Goal: Find specific page/section: Find specific page/section

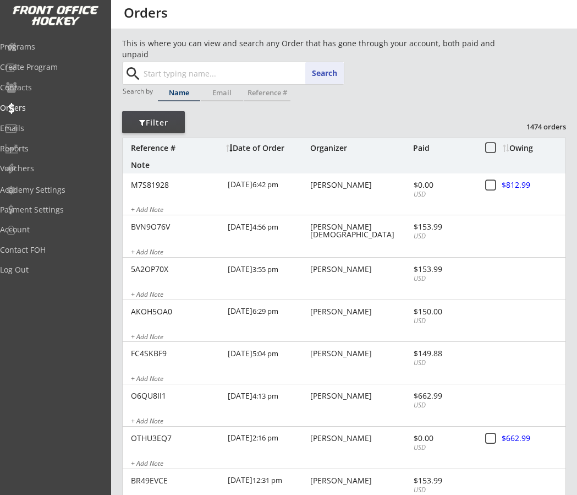
click at [170, 78] on input "text" at bounding box center [242, 73] width 203 height 22
type input "sh"
type input "[PERSON_NAME]"
type input "sh"
type input "[PERSON_NAME]"
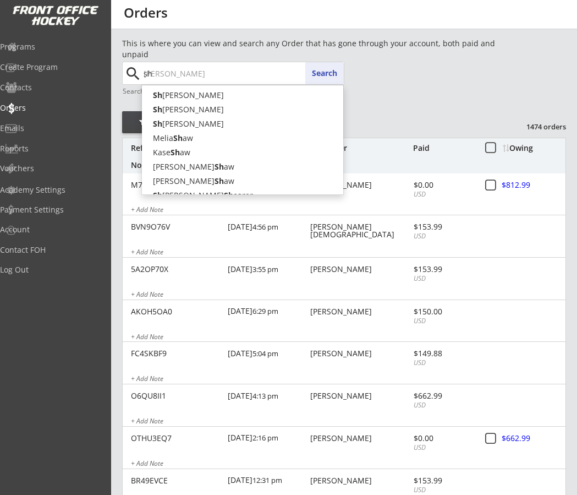
type input "s"
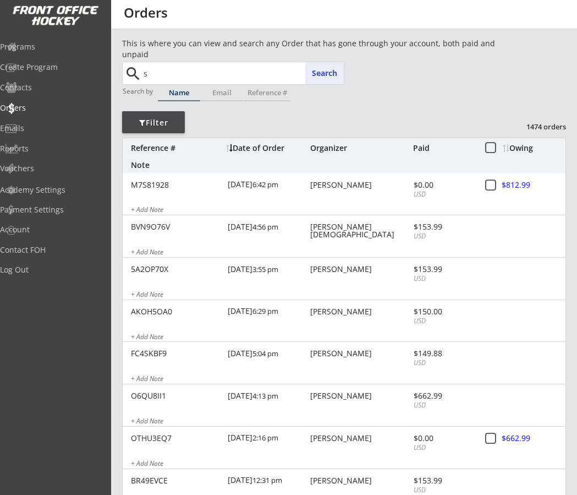
type input "sh"
type input "[PERSON_NAME]"
click at [312, 74] on button "Search" at bounding box center [324, 73] width 39 height 22
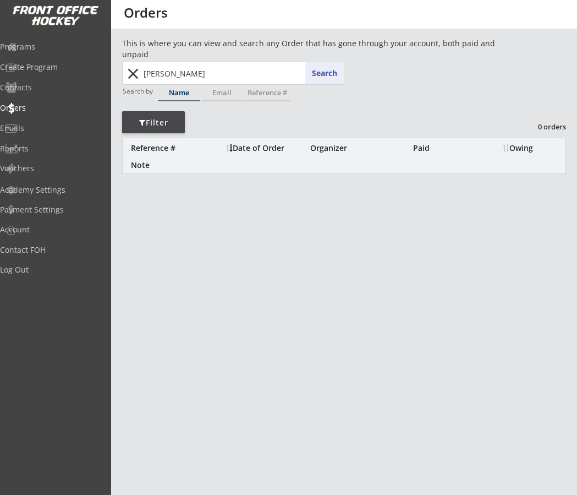
drag, startPoint x: 187, startPoint y: 74, endPoint x: 89, endPoint y: 79, distance: 98.1
click at [89, 79] on body "REVENUE $ 97,005 Last 30 days REGISTRATIONS 298 Last 30 days CONTACTS 126 New i…" at bounding box center [288, 247] width 577 height 495
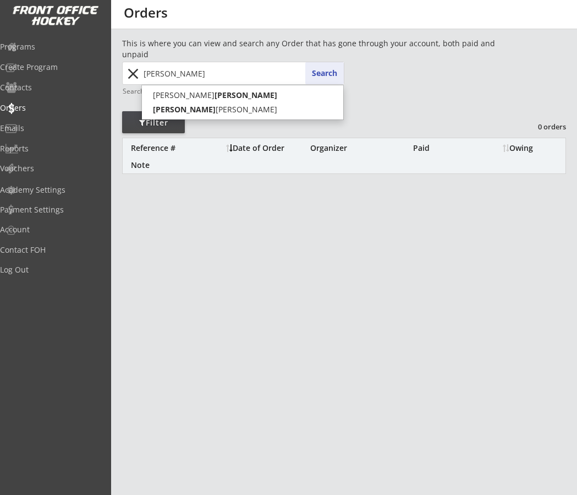
type input "[PERSON_NAME]"
click at [330, 75] on button "Search" at bounding box center [324, 73] width 39 height 22
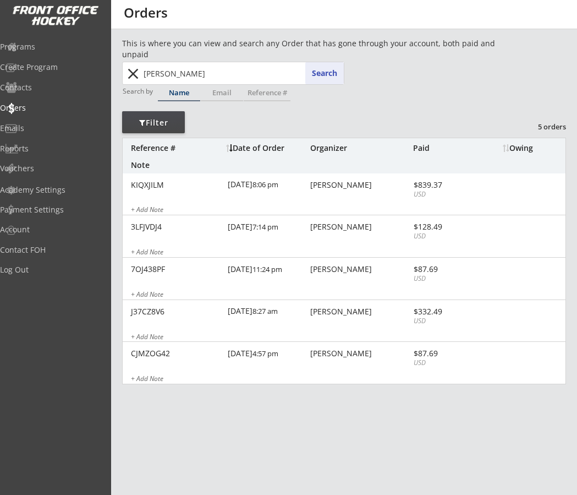
click at [132, 72] on button "close" at bounding box center [133, 74] width 18 height 18
